Goal: Information Seeking & Learning: Get advice/opinions

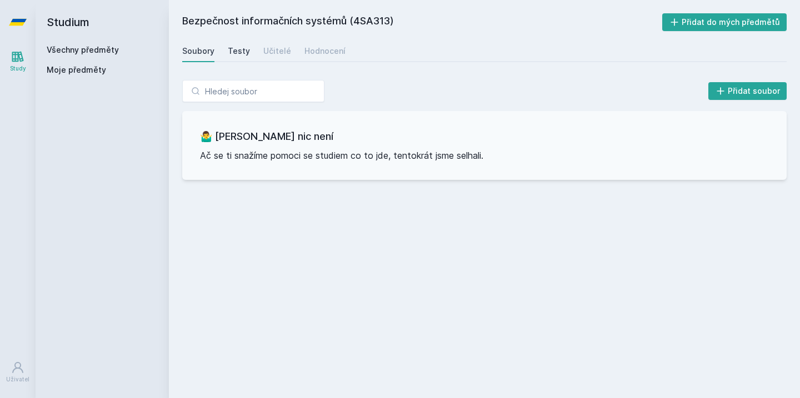
click at [247, 48] on div "Testy" at bounding box center [239, 51] width 22 height 11
click at [277, 52] on div "Učitelé" at bounding box center [277, 51] width 28 height 11
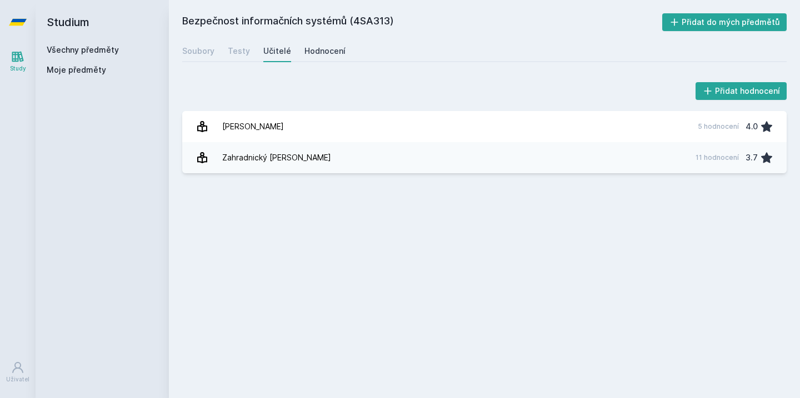
click at [331, 54] on div "Hodnocení" at bounding box center [324, 51] width 41 height 11
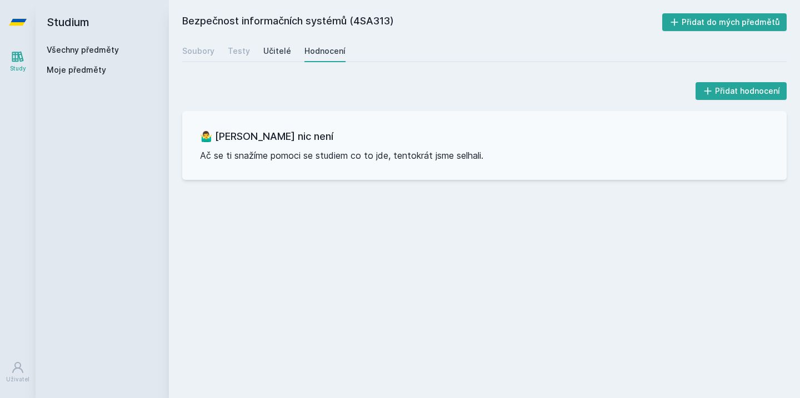
click at [287, 56] on div "Učitelé" at bounding box center [277, 51] width 28 height 11
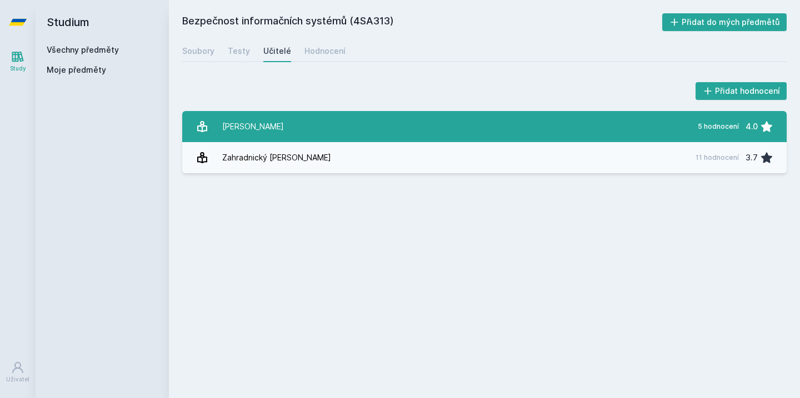
click at [414, 119] on link "[PERSON_NAME] 5 hodnocení 4.0" at bounding box center [484, 126] width 604 height 31
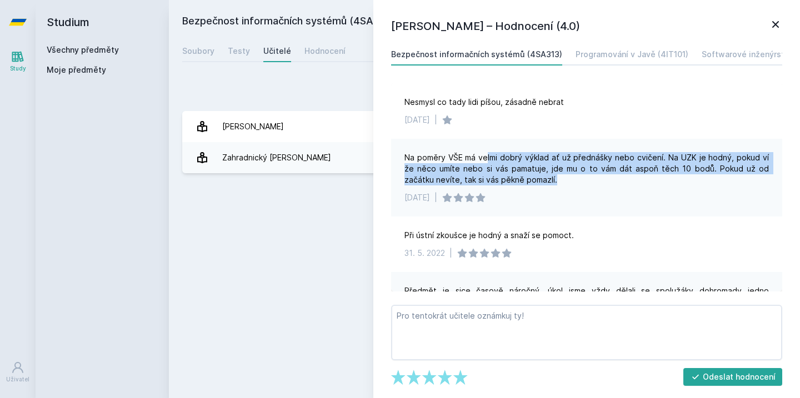
drag, startPoint x: 484, startPoint y: 157, endPoint x: 589, endPoint y: 185, distance: 108.0
click at [589, 185] on div "Na poměry VŠE má velmi dobrý výklad ať už přednášky nebo cvičení. Na UZK je hod…" at bounding box center [586, 168] width 364 height 33
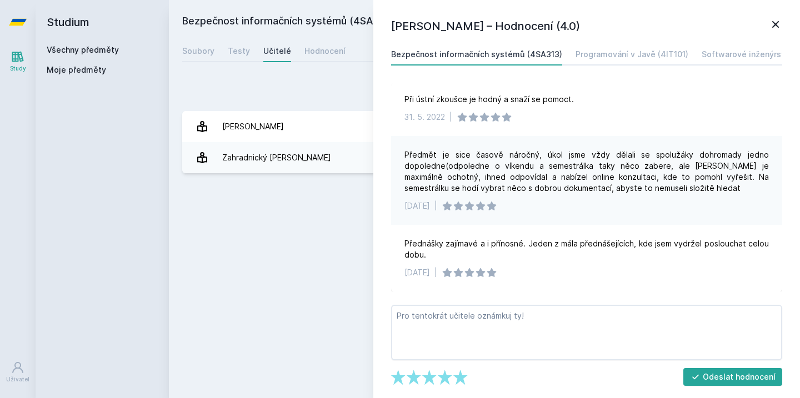
scroll to position [136, 0]
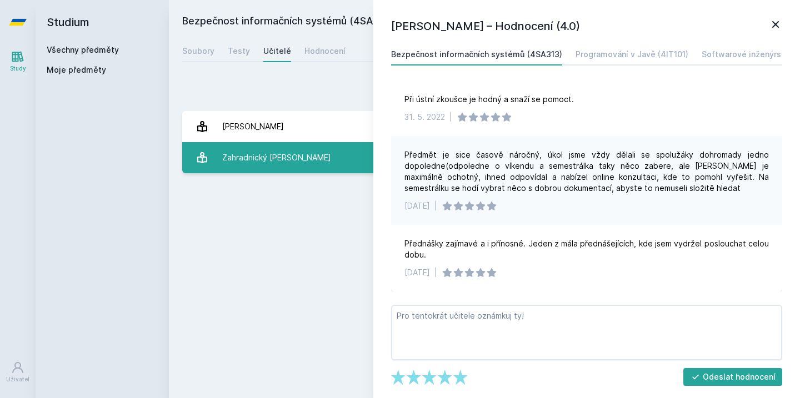
click at [326, 162] on link "Zahradnický [PERSON_NAME] 11 hodnocení 3.7" at bounding box center [484, 157] width 604 height 31
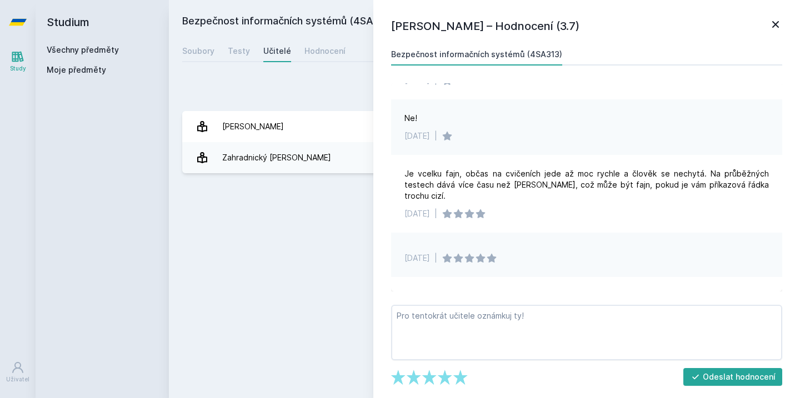
scroll to position [41, 0]
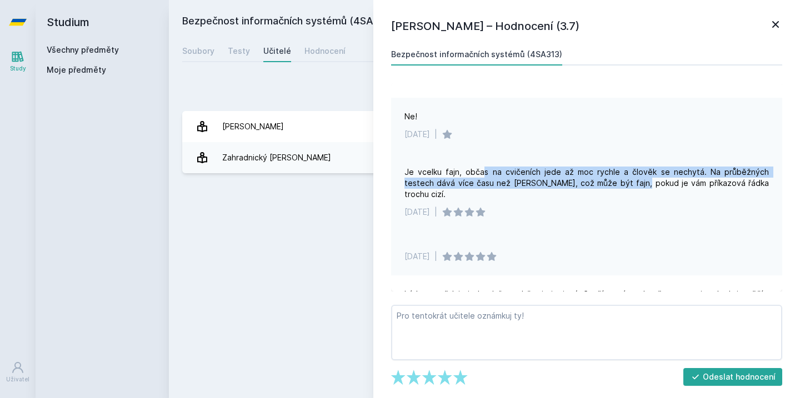
drag, startPoint x: 479, startPoint y: 170, endPoint x: 602, endPoint y: 189, distance: 125.2
click at [602, 183] on div "Je vcelku fajn, občas na cvičeních jede až moc rychle a člověk se nechytá. Na p…" at bounding box center [586, 183] width 364 height 33
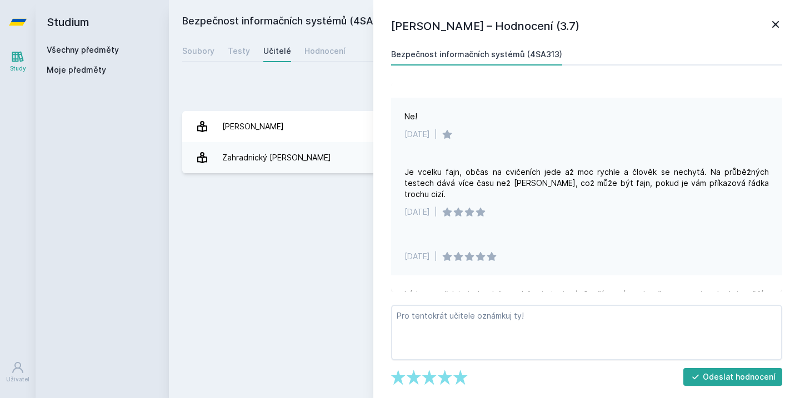
click at [602, 189] on div "Je vcelku fajn, občas na cvičeních jede až moc rychle a člověk se nechytá. Na p…" at bounding box center [586, 192] width 391 height 78
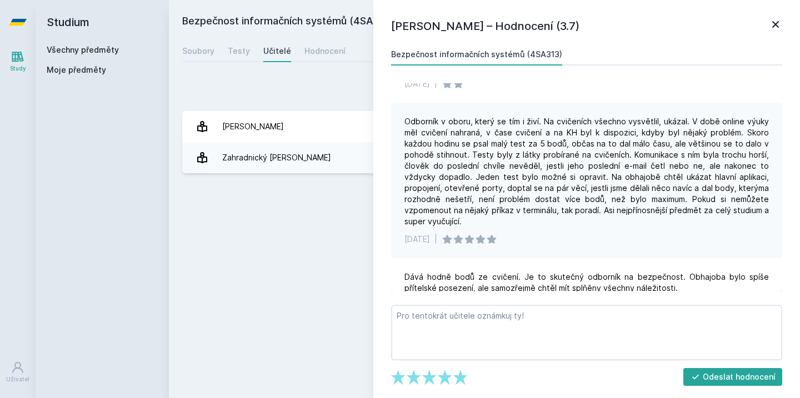
scroll to position [0, 0]
click at [766, 28] on h1 "[PERSON_NAME] – Hodnocení (3.7)" at bounding box center [580, 26] width 378 height 17
click at [769, 28] on icon at bounding box center [775, 24] width 13 height 13
